Goal: Task Accomplishment & Management: Manage account settings

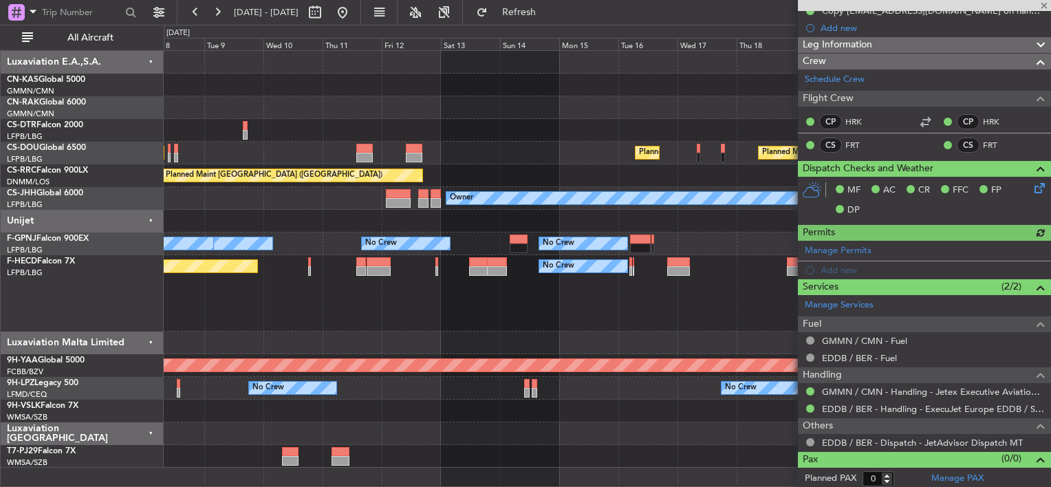
click at [426, 168] on div "Planned Maint [GEOGRAPHIC_DATA] ([GEOGRAPHIC_DATA])" at bounding box center [607, 175] width 887 height 23
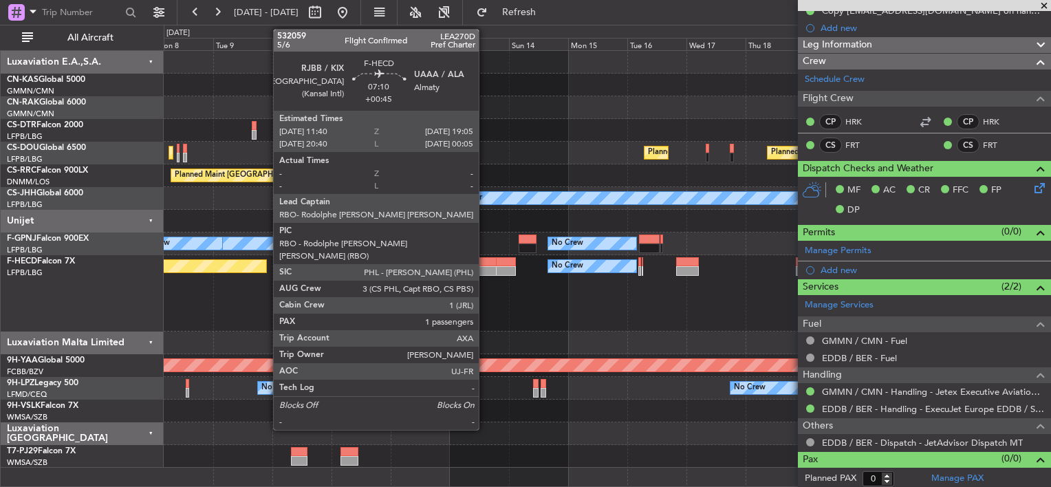
click at [485, 270] on div at bounding box center [487, 271] width 19 height 10
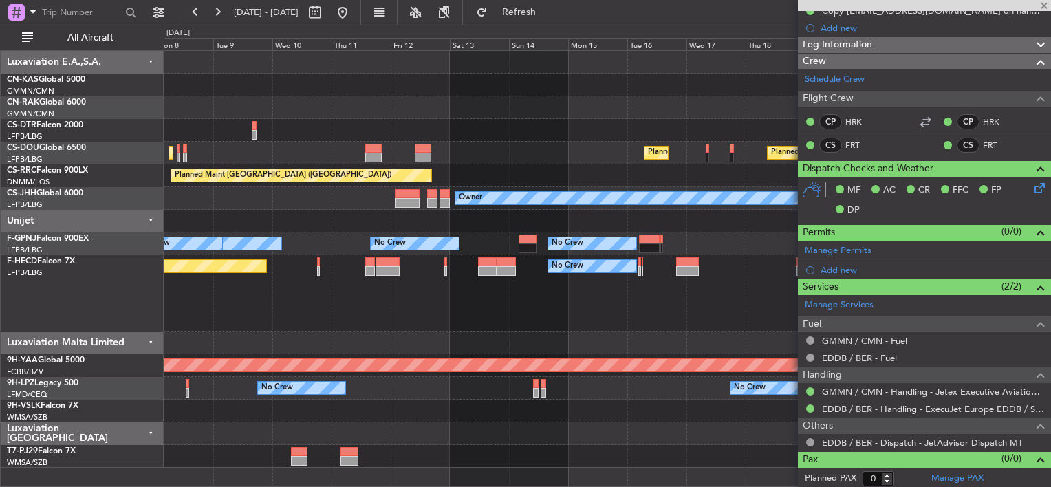
type input "+00:45"
type input "1"
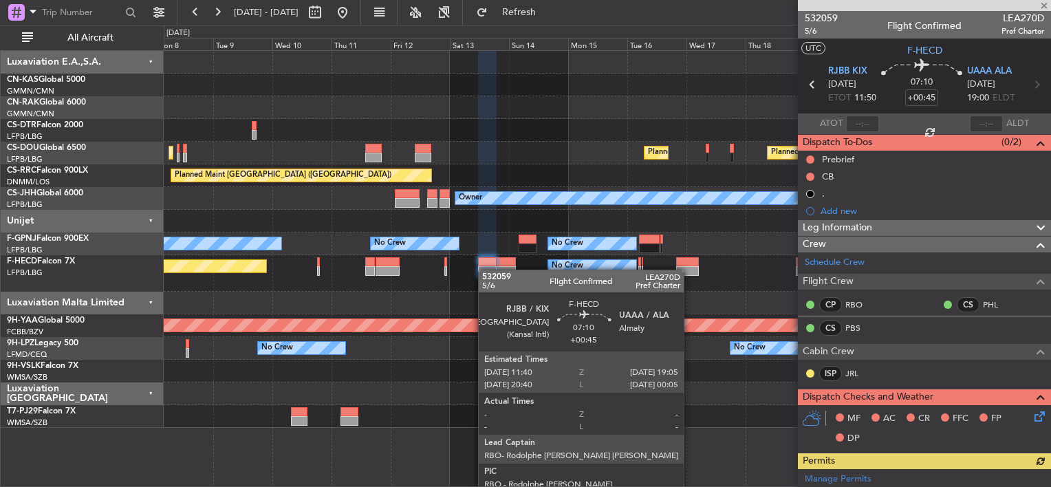
click at [485, 270] on div at bounding box center [487, 271] width 19 height 10
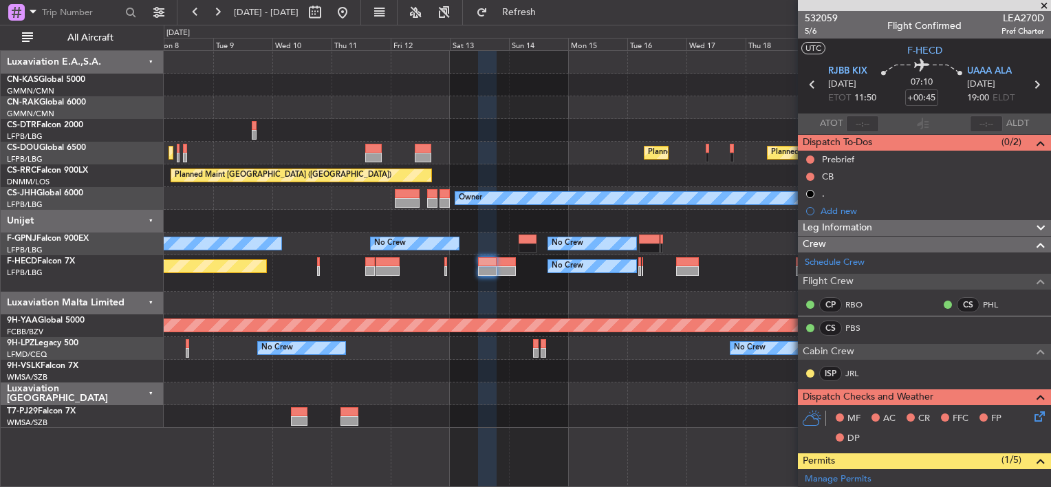
click at [733, 154] on div "Unplanned Maint [GEOGRAPHIC_DATA] ([GEOGRAPHIC_DATA]) Planned Maint [GEOGRAPHIC…" at bounding box center [607, 239] width 887 height 377
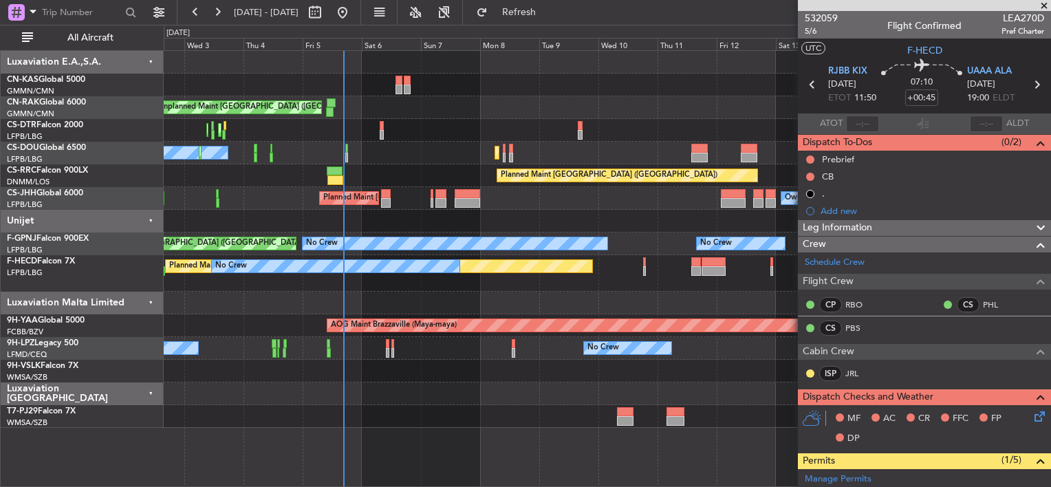
click at [574, 155] on div "Planned Maint [GEOGRAPHIC_DATA] ([GEOGRAPHIC_DATA]) Planned Maint [GEOGRAPHIC_D…" at bounding box center [607, 153] width 887 height 23
